Goal: Transaction & Acquisition: Purchase product/service

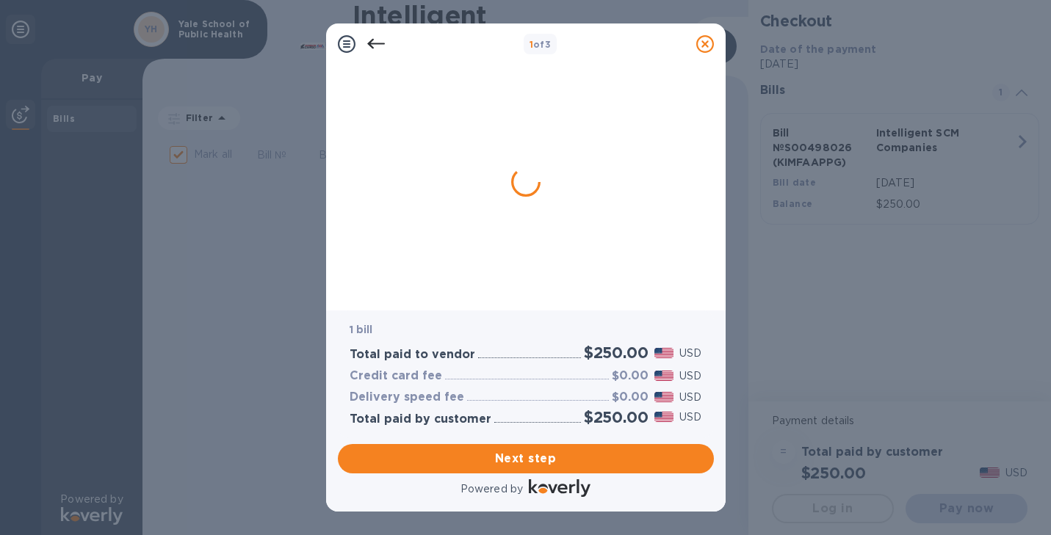
checkbox input "true"
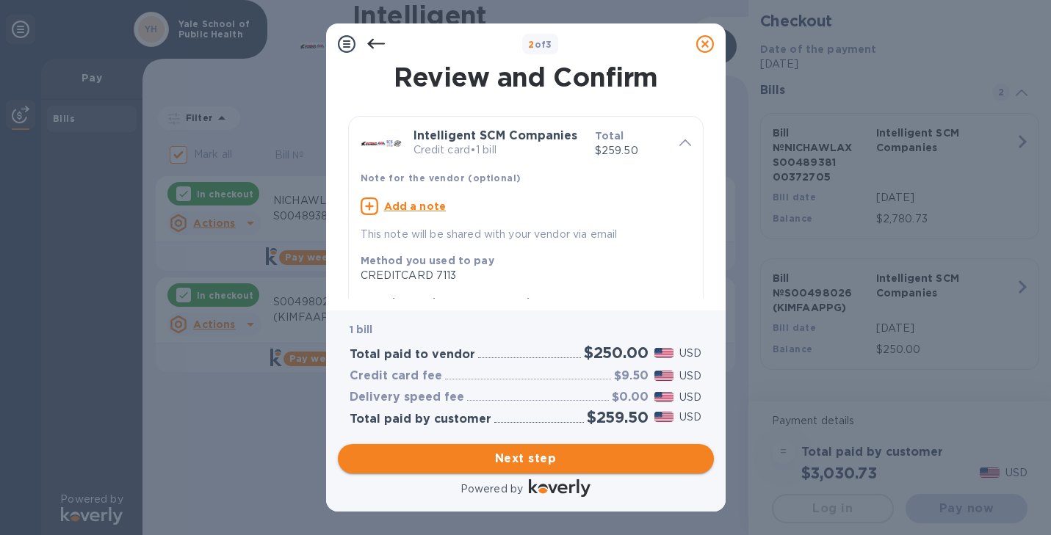
click at [515, 462] on span "Next step" at bounding box center [525, 459] width 352 height 18
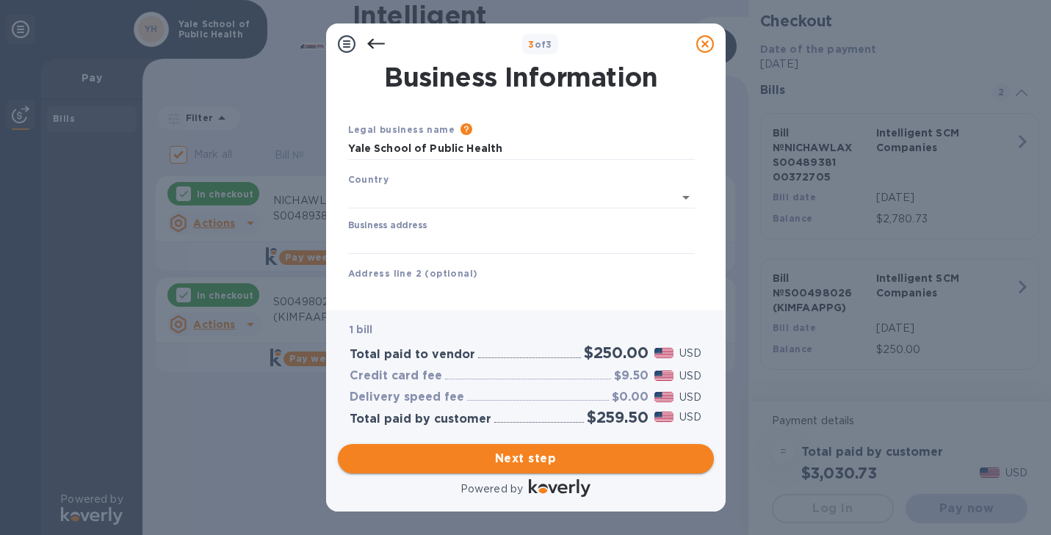
type input "[GEOGRAPHIC_DATA]"
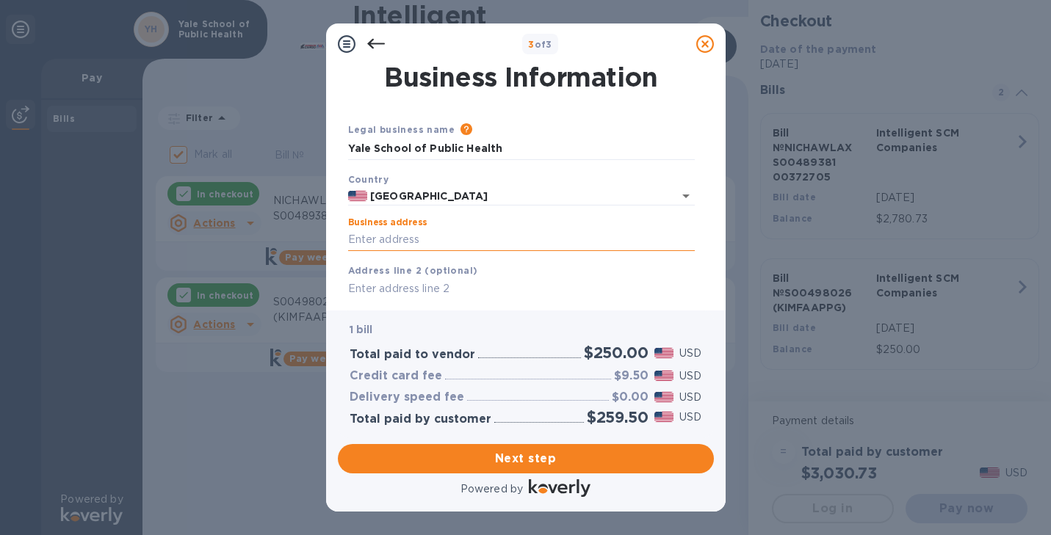
click at [400, 241] on input "Business address" at bounding box center [521, 240] width 347 height 22
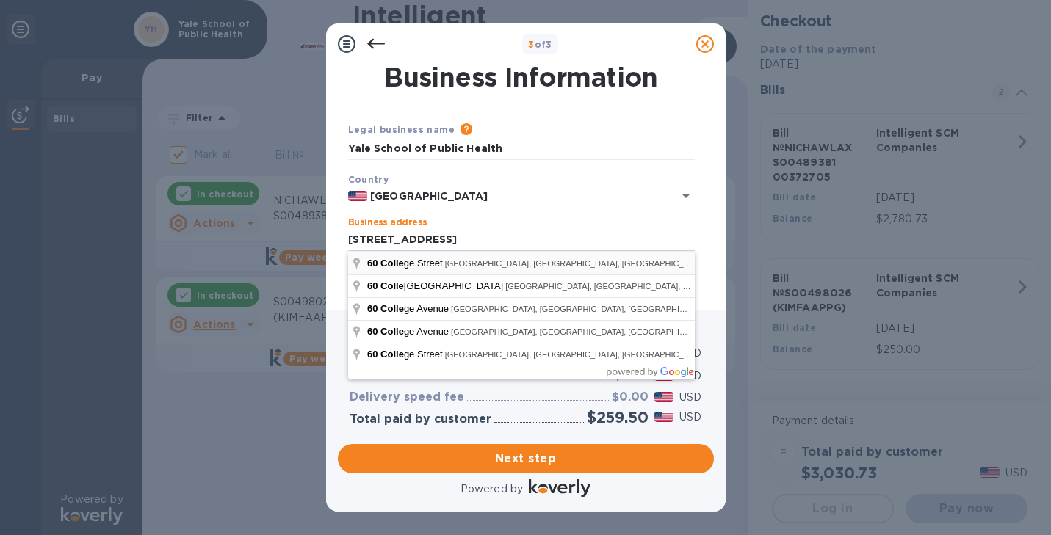
type input "[STREET_ADDRESS]"
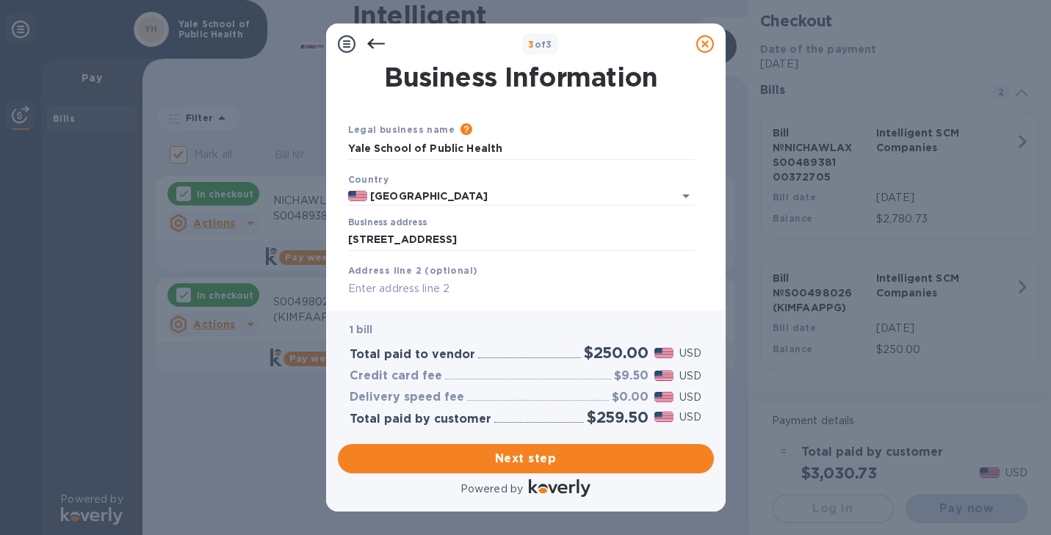
type input "[GEOGRAPHIC_DATA]"
type input "CT"
type input "06510"
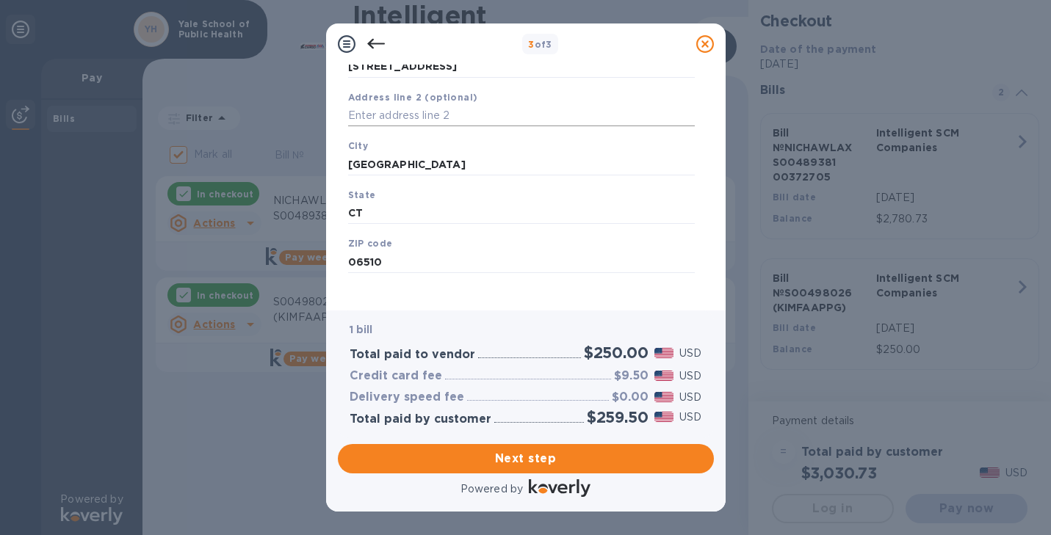
scroll to position [184, 0]
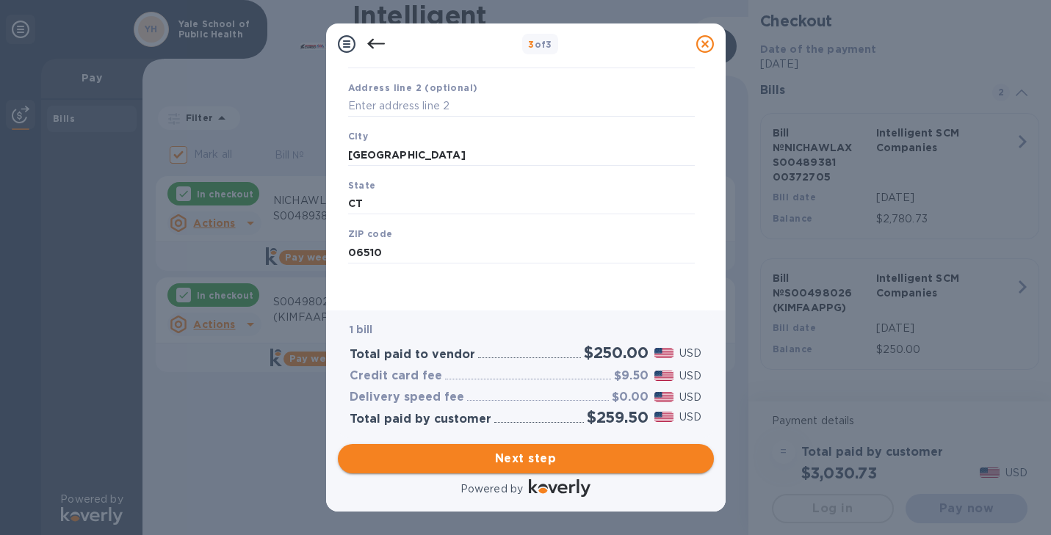
click at [532, 465] on span "Next step" at bounding box center [525, 459] width 352 height 18
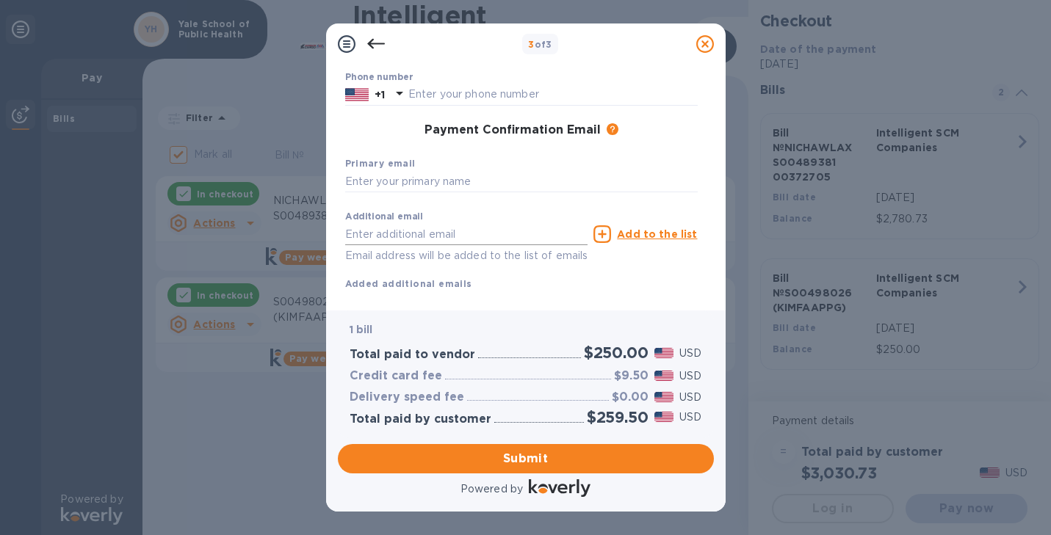
scroll to position [219, 0]
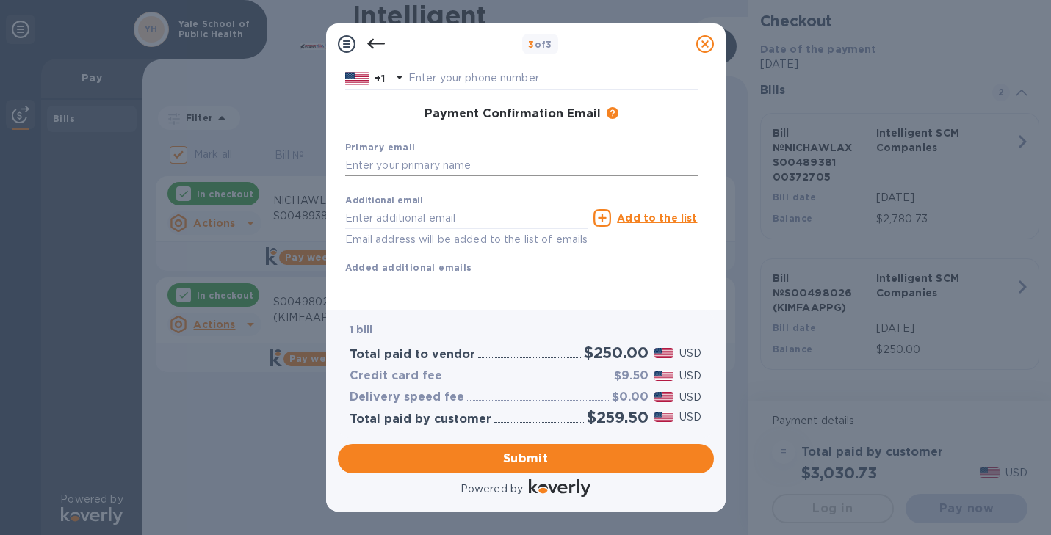
click at [467, 155] on input "text" at bounding box center [521, 166] width 352 height 22
type input "[PERSON_NAME][EMAIL_ADDRESS][PERSON_NAME][DOMAIN_NAME]"
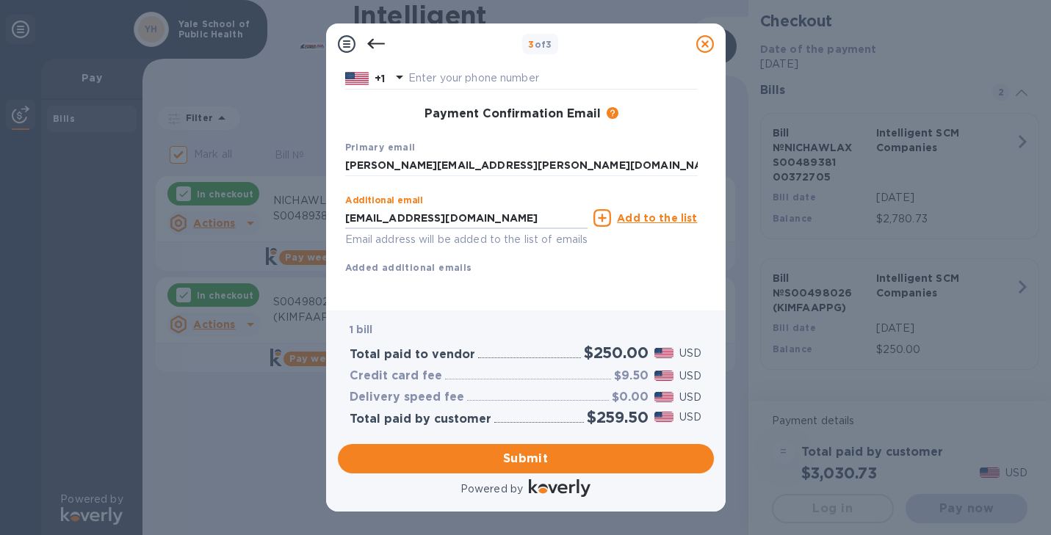
type input "[EMAIL_ADDRESS][DOMAIN_NAME]"
click at [607, 209] on icon at bounding box center [602, 218] width 18 height 18
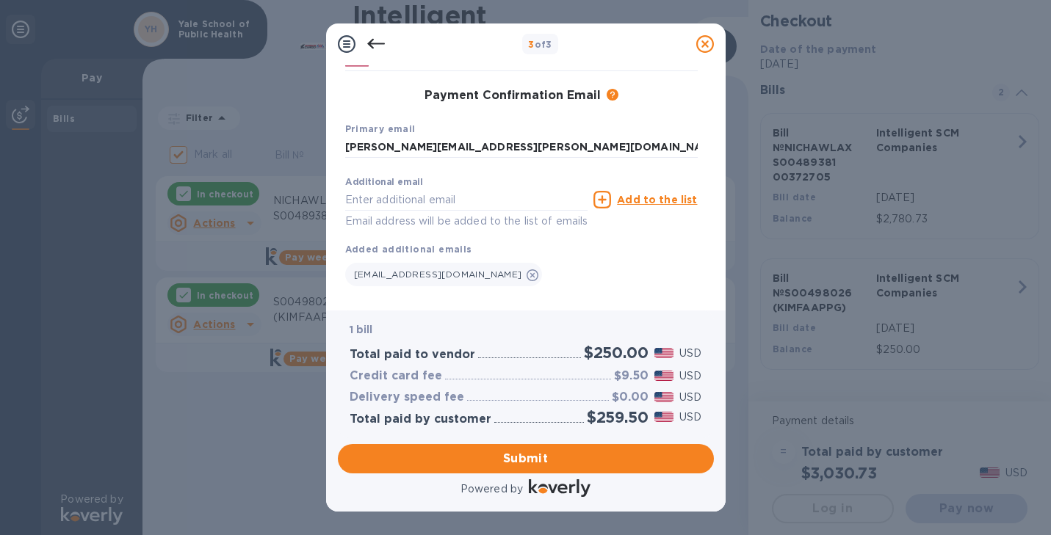
scroll to position [248, 0]
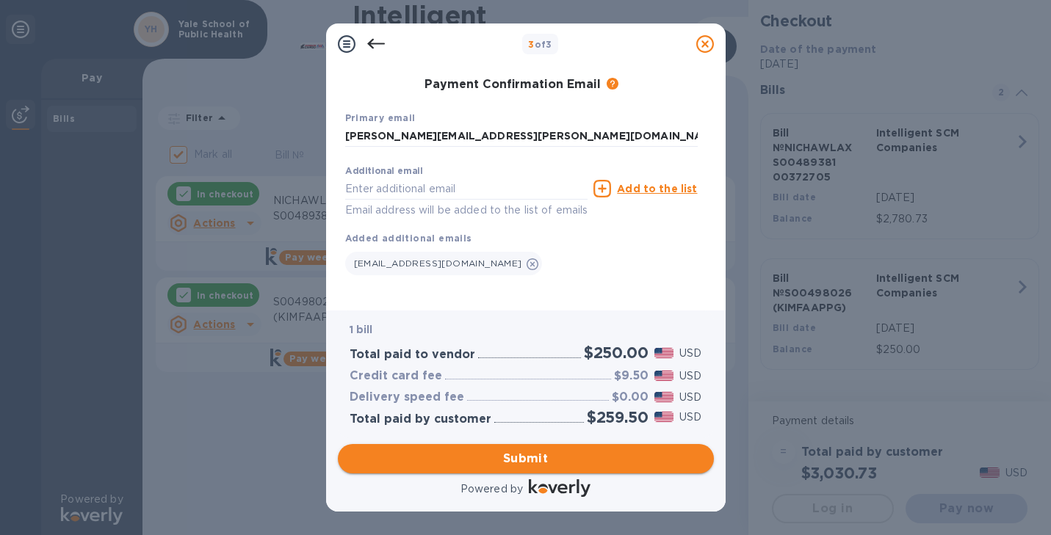
click at [573, 453] on span "Submit" at bounding box center [525, 459] width 352 height 18
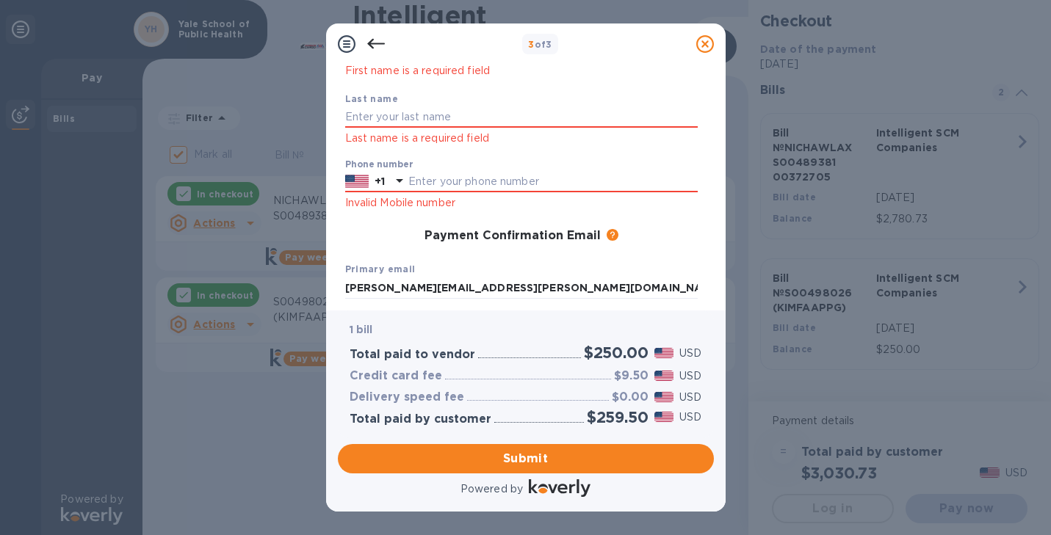
scroll to position [0, 0]
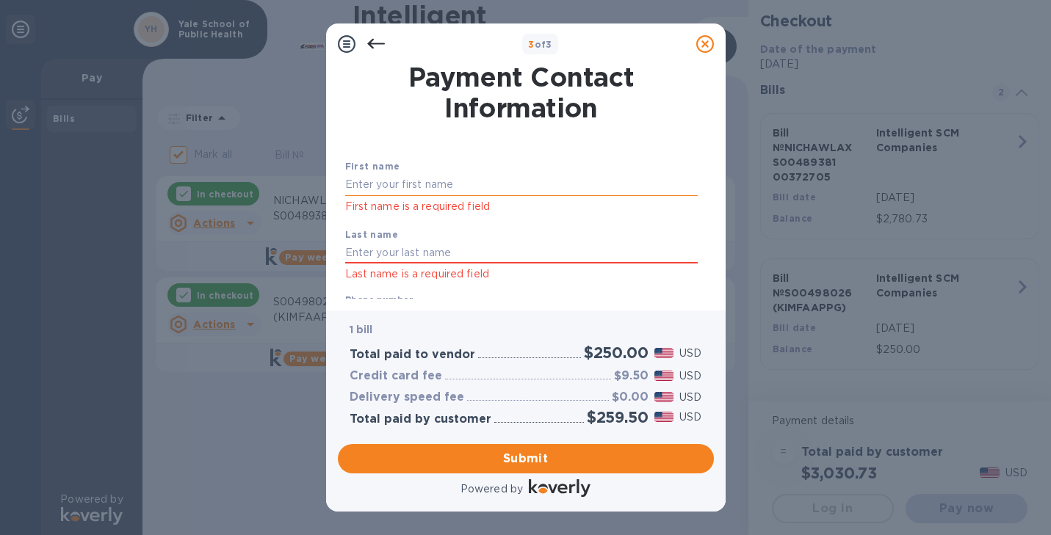
click at [474, 178] on input "text" at bounding box center [521, 185] width 352 height 22
type input "[PERSON_NAME]"
click at [559, 160] on div "First name [PERSON_NAME] First name is a required field" at bounding box center [521, 187] width 364 height 68
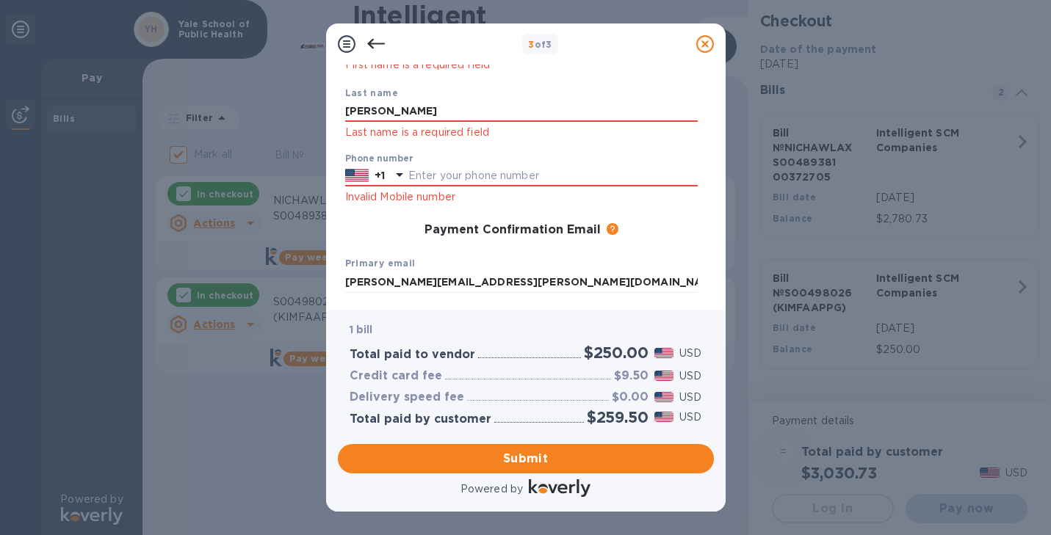
scroll to position [148, 0]
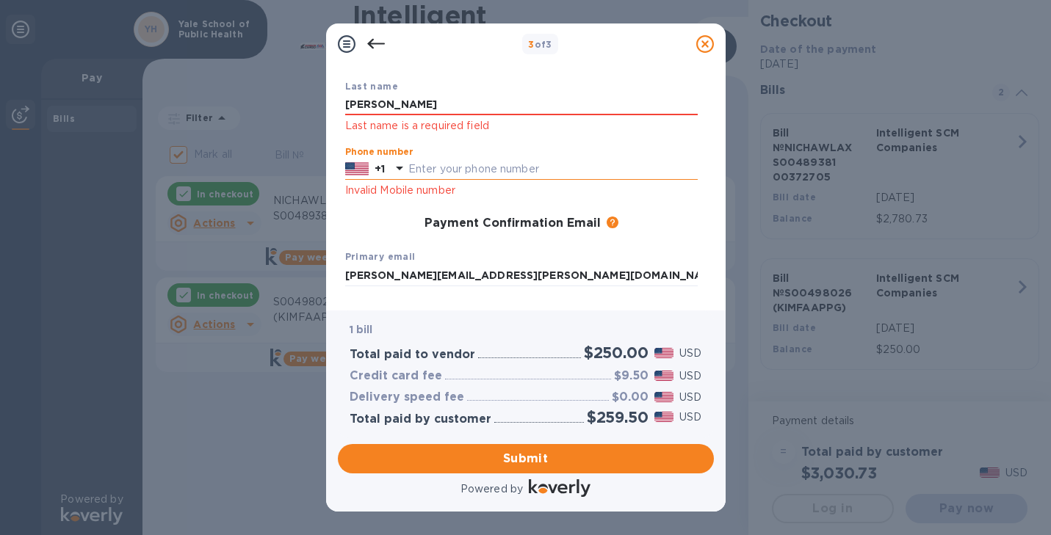
click at [491, 169] on input "text" at bounding box center [552, 170] width 289 height 22
type input "4014194300"
click at [675, 235] on div "Payment Confirmation Email The added email addresses will be used to send the p…" at bounding box center [521, 224] width 364 height 26
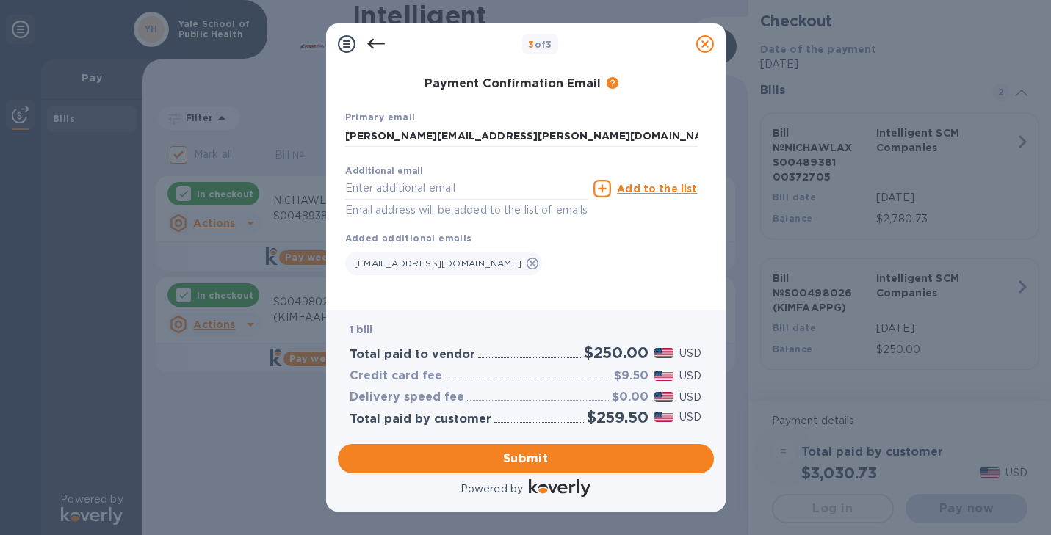
scroll to position [305, 0]
click at [523, 461] on span "Submit" at bounding box center [525, 459] width 352 height 18
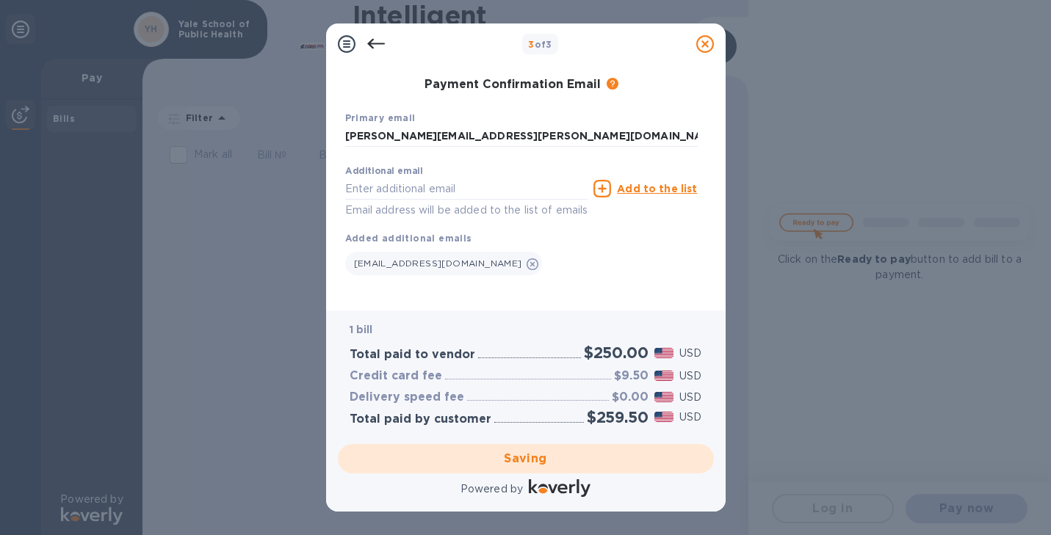
scroll to position [0, 0]
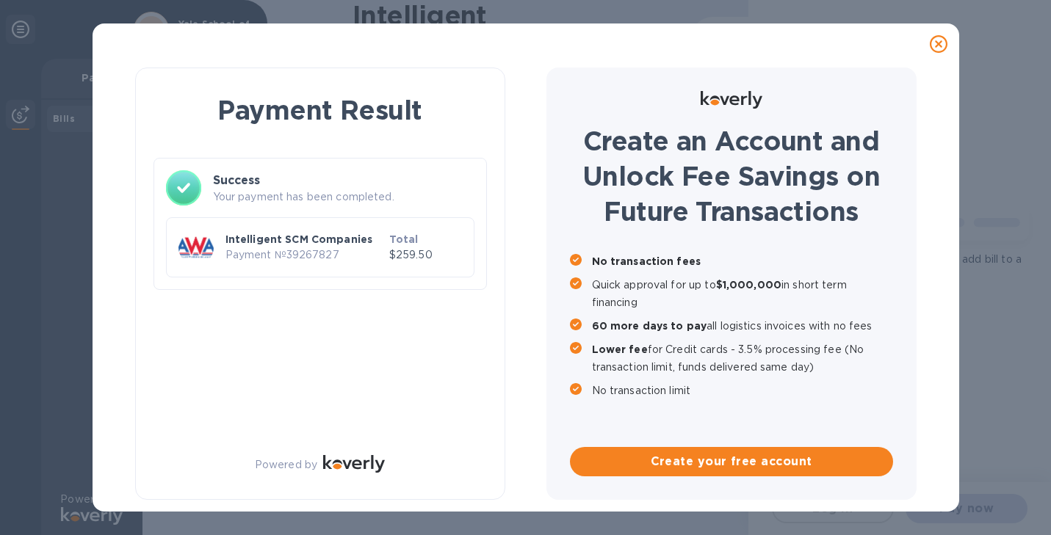
checkbox input "true"
